Goal: Task Accomplishment & Management: Use online tool/utility

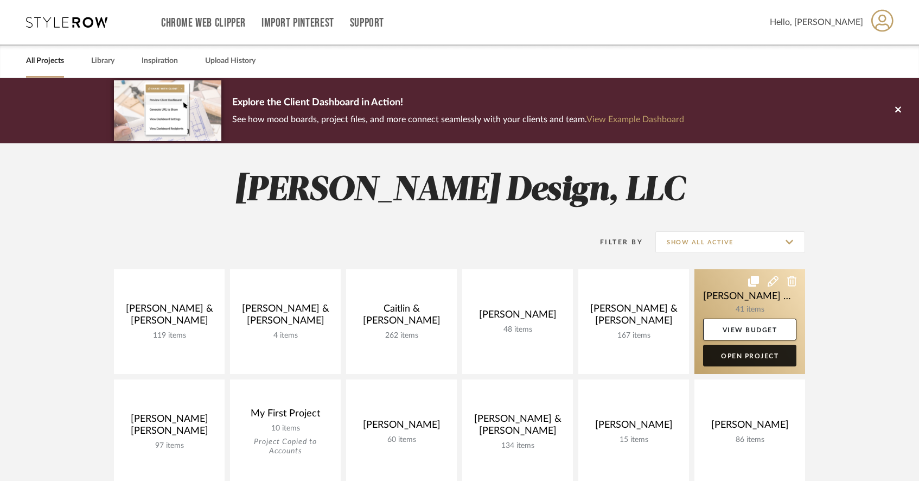
click at [735, 351] on link "Open Project" at bounding box center [749, 355] width 93 height 22
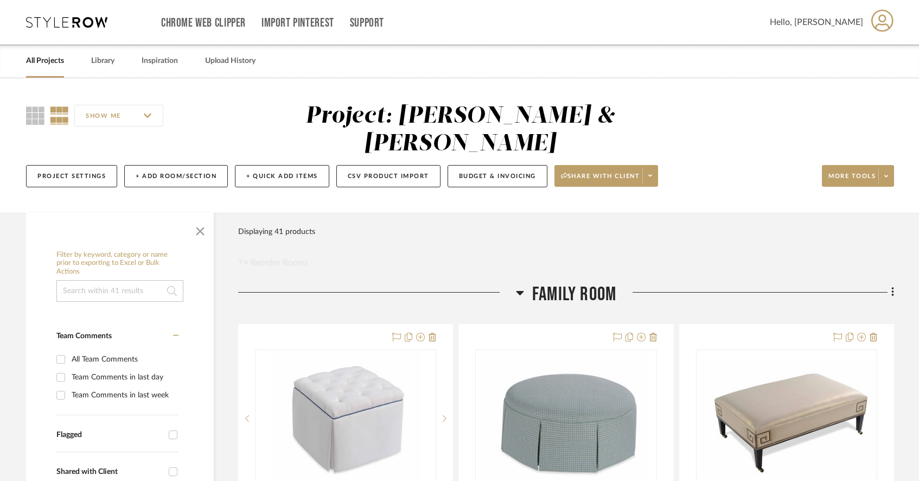
click at [518, 291] on icon at bounding box center [520, 293] width 8 height 4
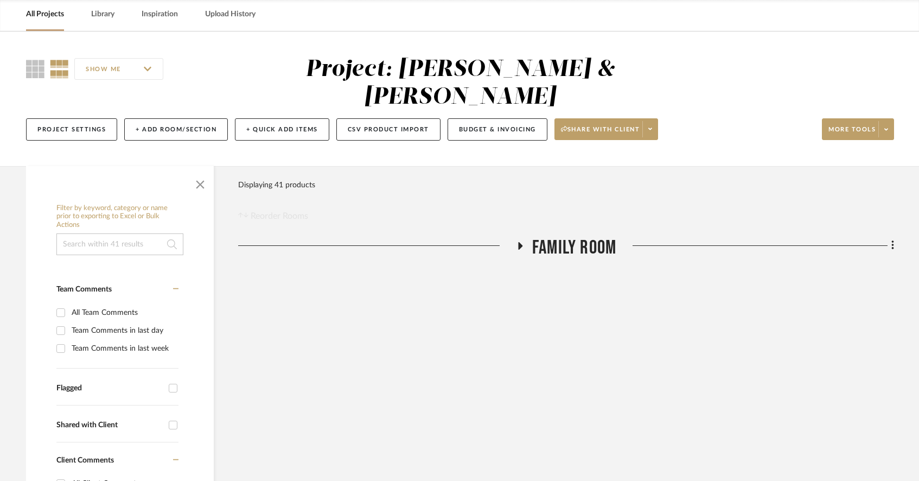
scroll to position [52, 0]
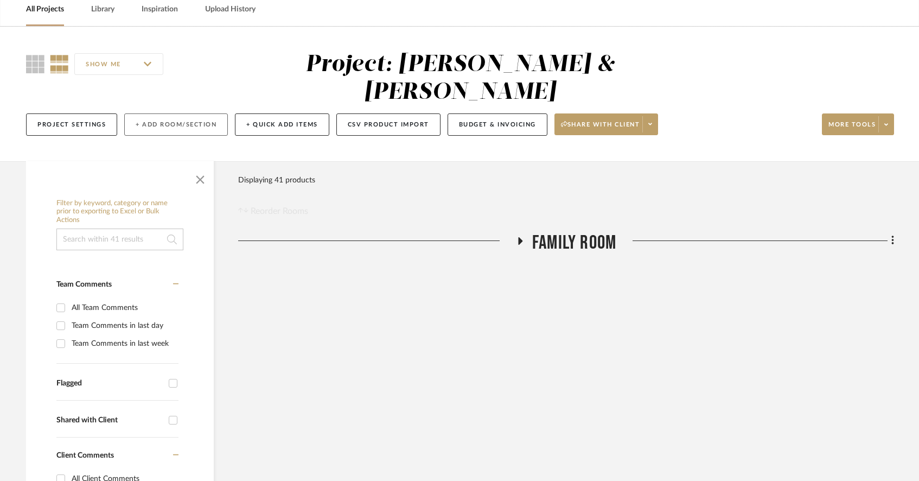
click at [200, 113] on button "+ Add Room/Section" at bounding box center [176, 124] width 104 height 22
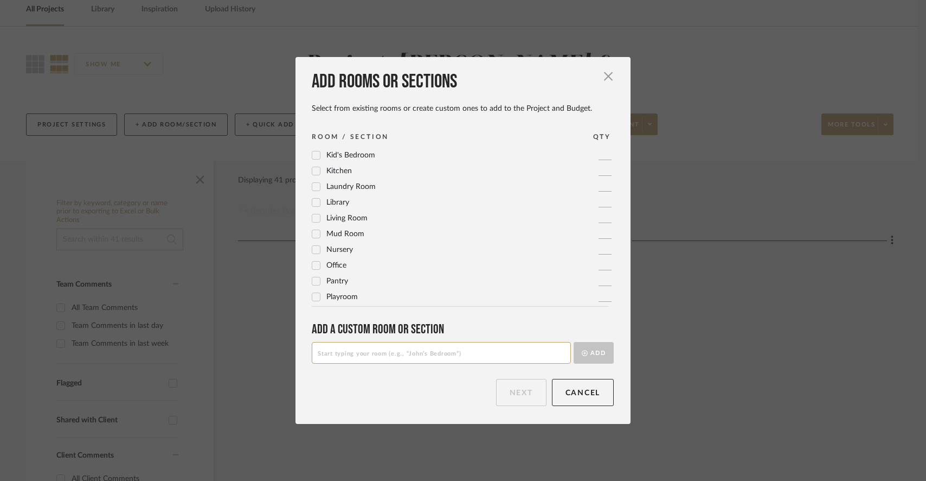
scroll to position [362, 0]
click at [313, 280] on icon at bounding box center [316, 280] width 7 height 5
click at [312, 262] on icon at bounding box center [316, 265] width 8 height 8
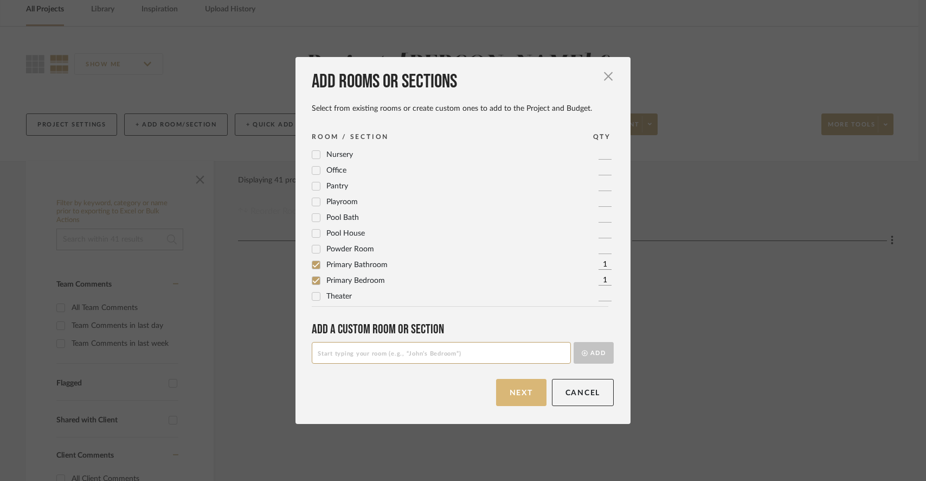
click at [520, 392] on button "Next" at bounding box center [521, 392] width 50 height 27
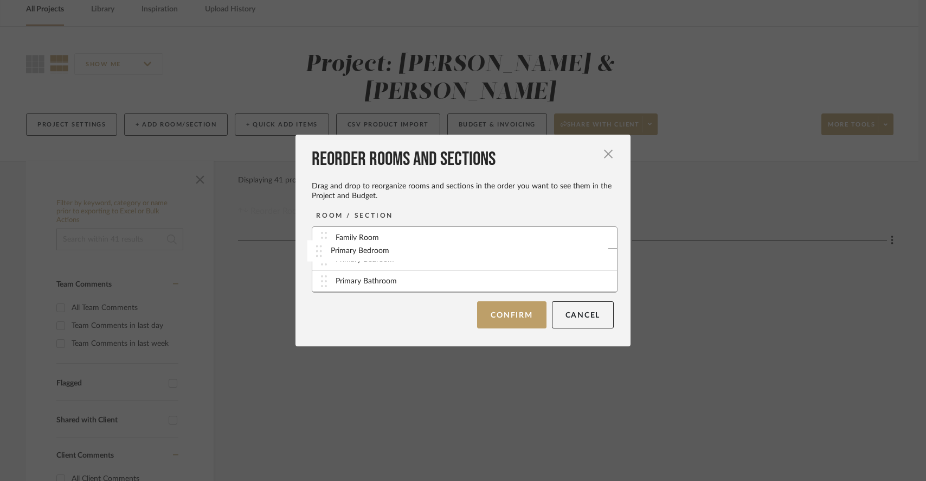
drag, startPoint x: 319, startPoint y: 284, endPoint x: 317, endPoint y: 253, distance: 30.4
click at [513, 313] on button "Confirm" at bounding box center [511, 314] width 69 height 27
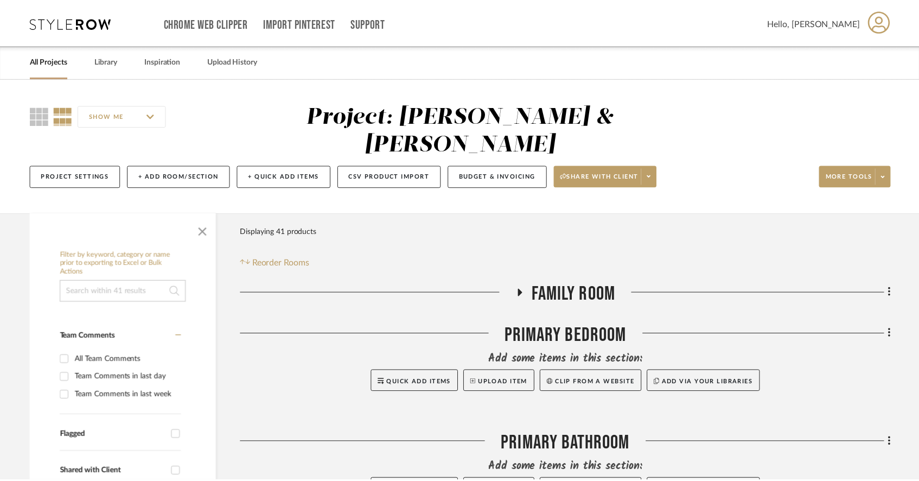
scroll to position [52, 0]
